Goal: Navigation & Orientation: Find specific page/section

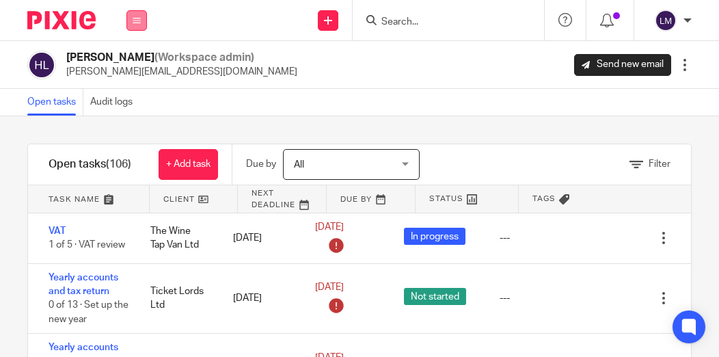
click at [139, 18] on icon at bounding box center [137, 20] width 8 height 8
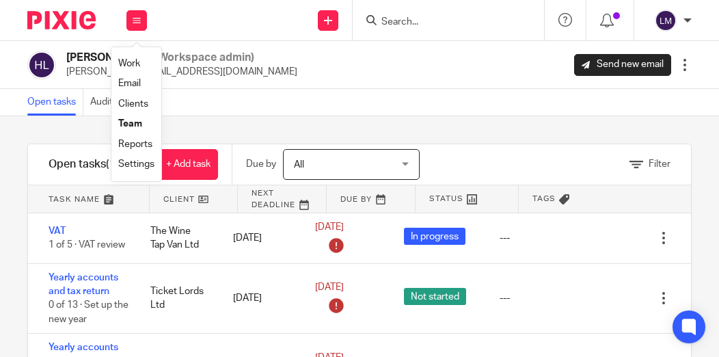
click at [139, 124] on link "Team" at bounding box center [130, 124] width 24 height 10
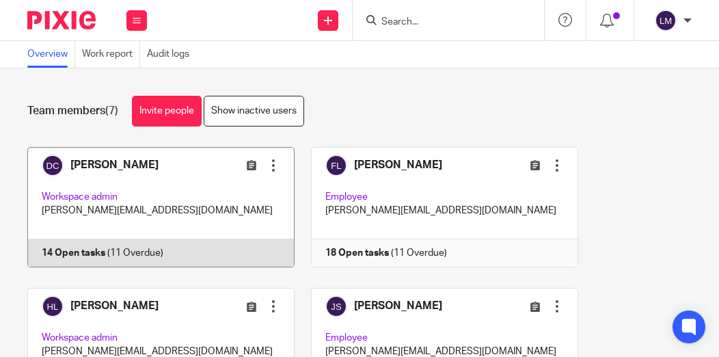
click at [119, 197] on link at bounding box center [153, 207] width 283 height 120
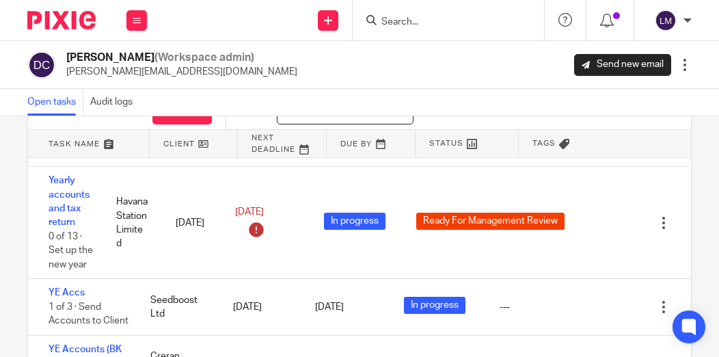
scroll to position [94, 0]
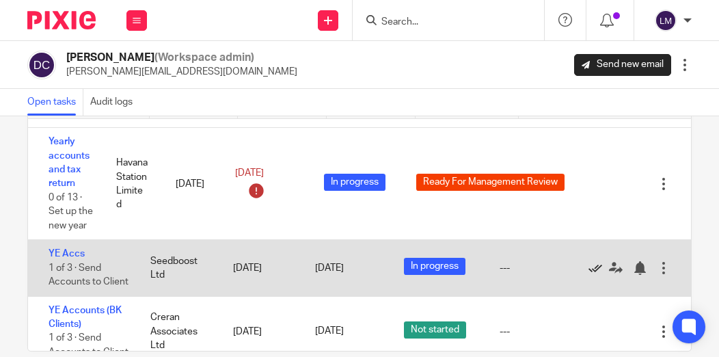
click at [596, 261] on icon at bounding box center [595, 268] width 14 height 14
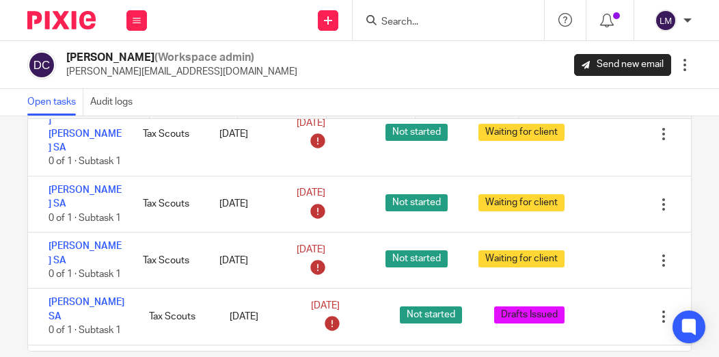
scroll to position [0, 0]
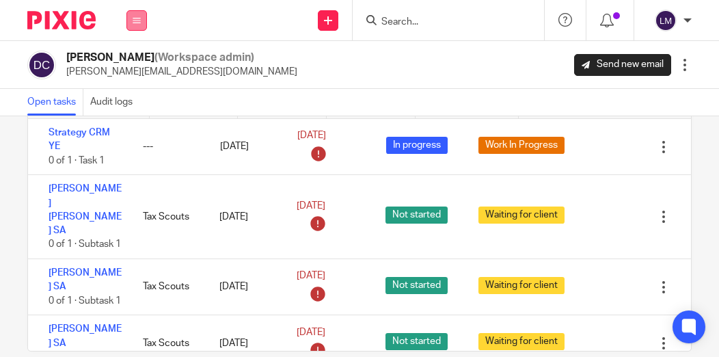
click at [134, 20] on icon at bounding box center [137, 20] width 8 height 8
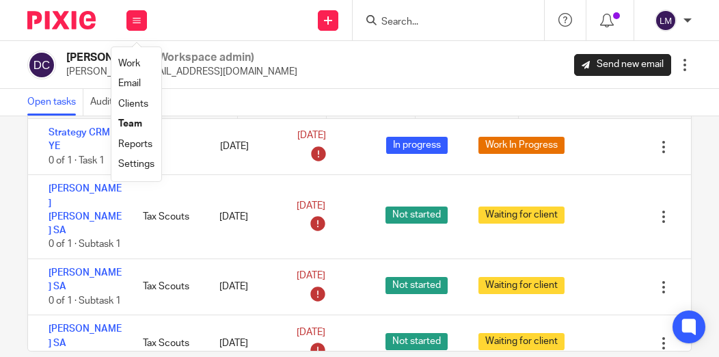
click at [135, 121] on link "Team" at bounding box center [130, 124] width 24 height 10
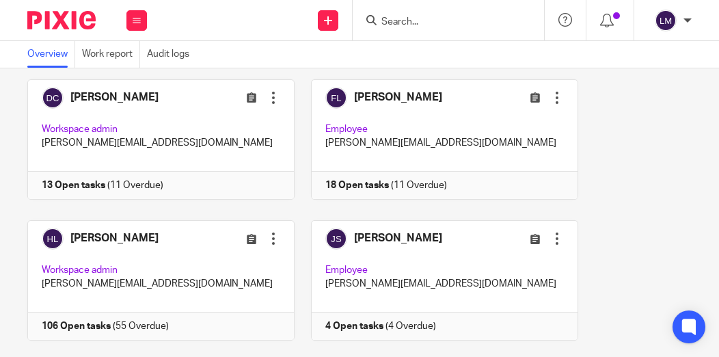
scroll to position [92, 0]
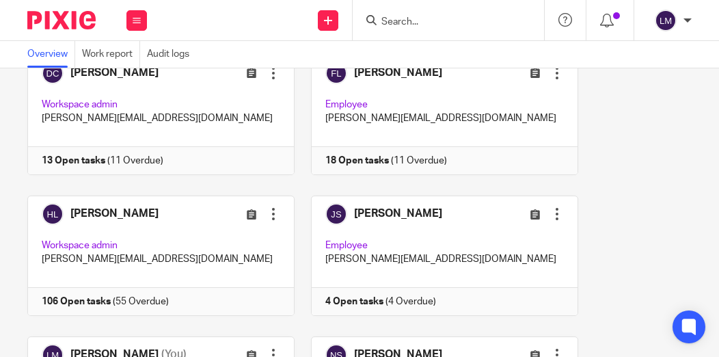
click at [172, 236] on link at bounding box center [153, 255] width 283 height 120
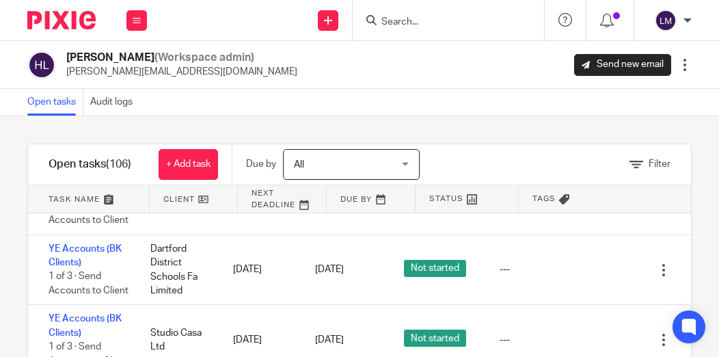
scroll to position [7544, 0]
